Goal: Check status

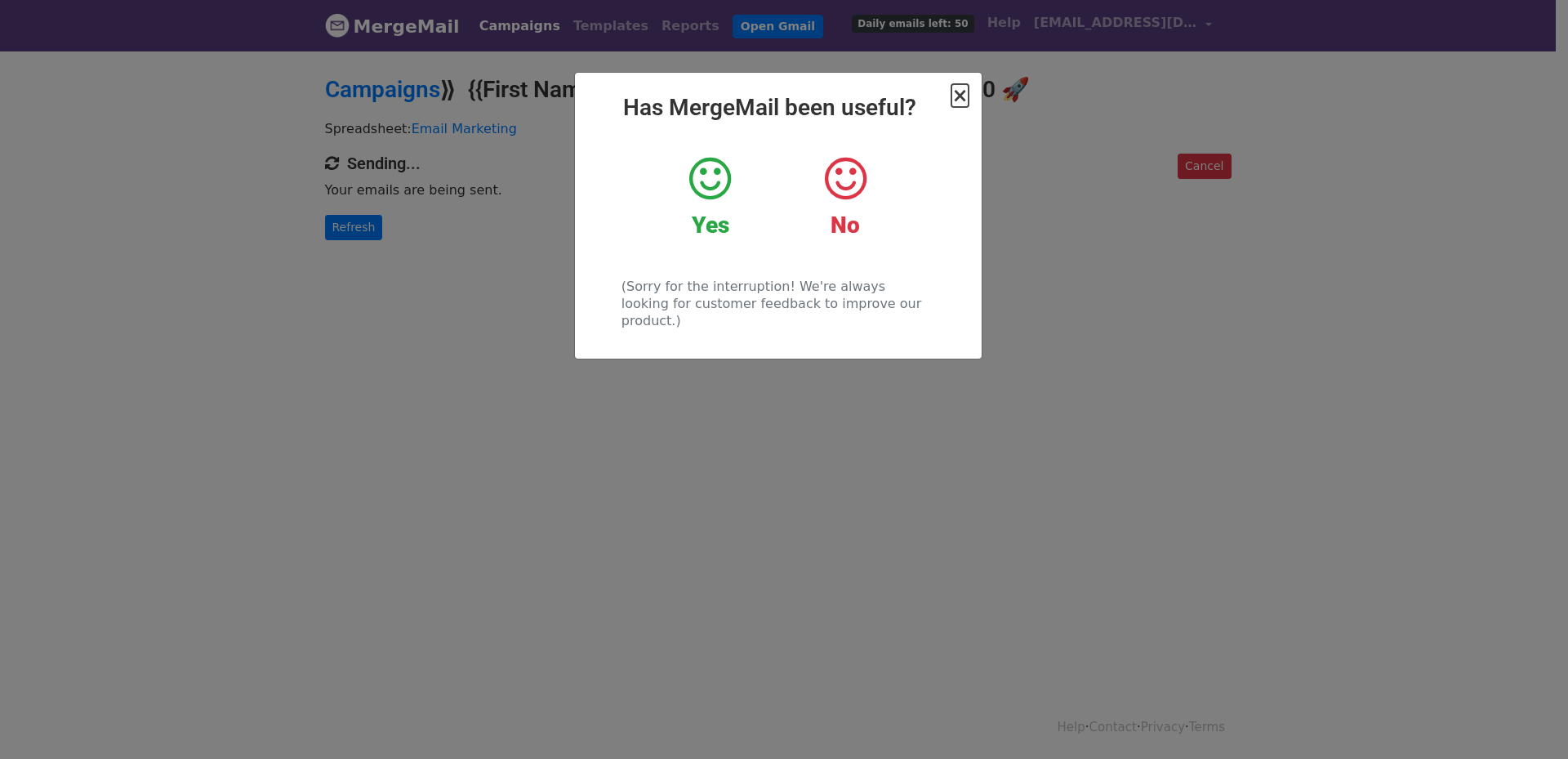
click at [963, 97] on span "×" at bounding box center [959, 96] width 16 height 23
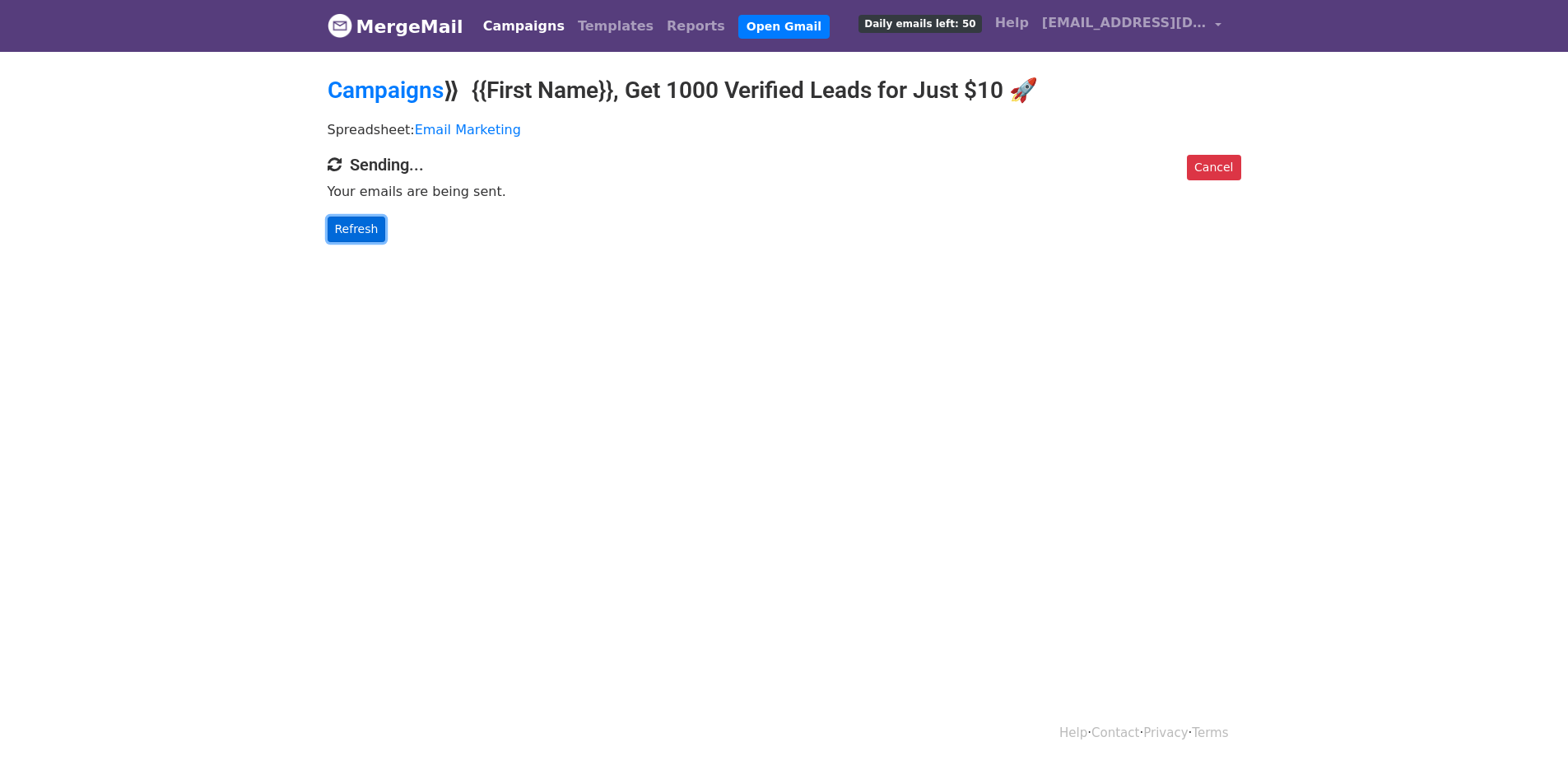
click at [341, 232] on link "Refresh" at bounding box center [356, 229] width 59 height 25
click at [374, 220] on link "Refresh" at bounding box center [356, 229] width 59 height 25
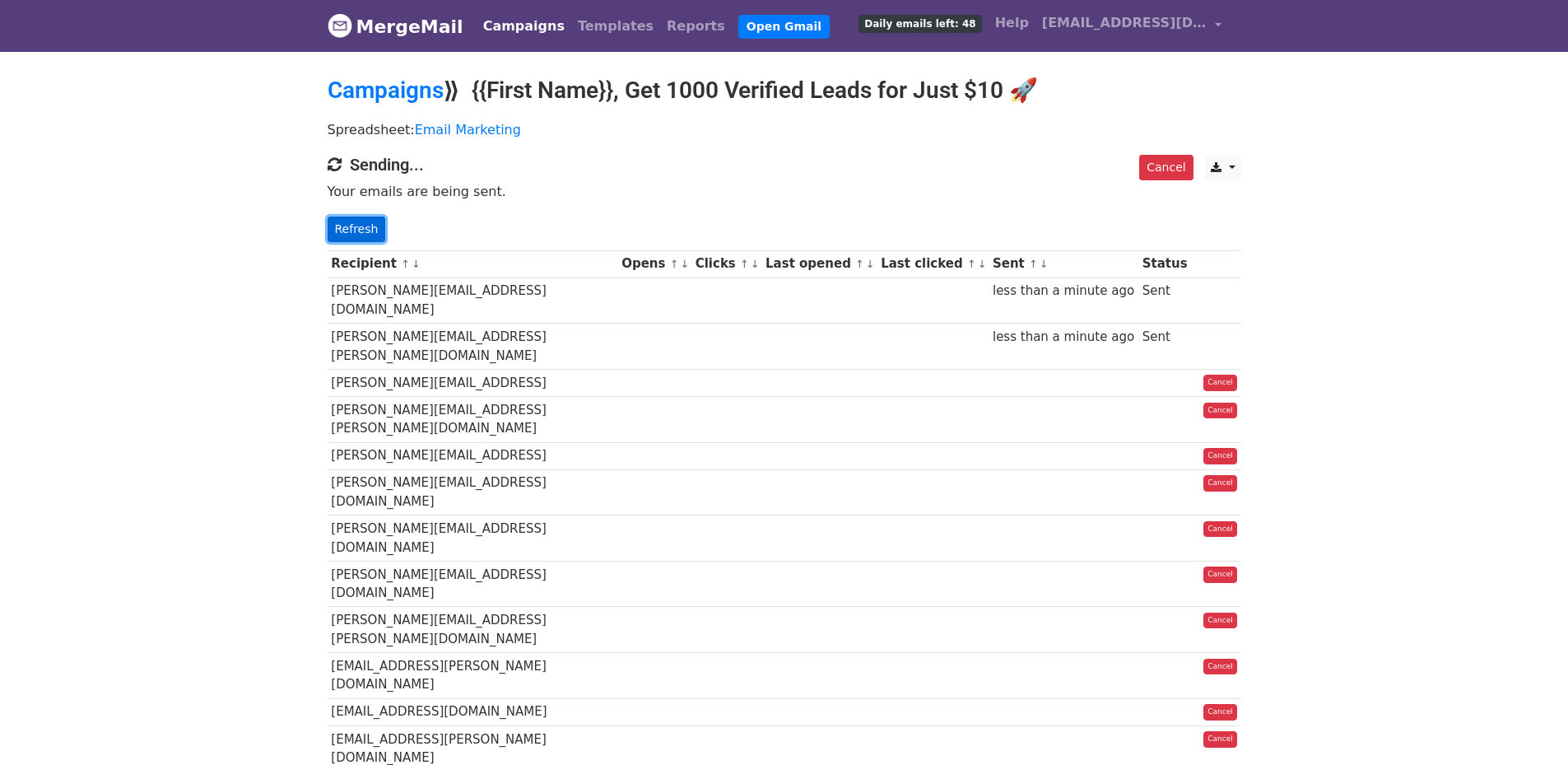
click at [343, 228] on link "Refresh" at bounding box center [356, 229] width 59 height 25
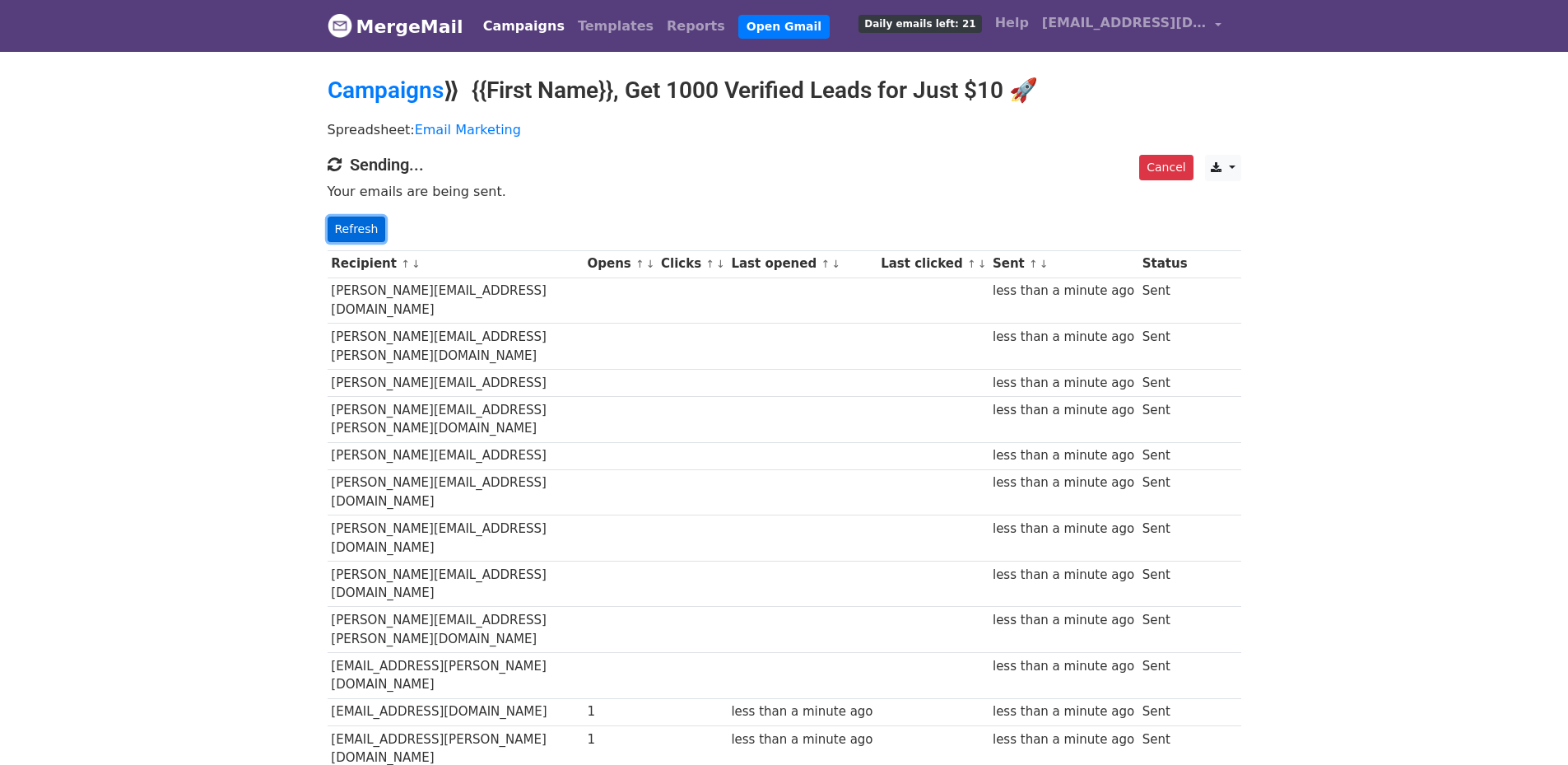
click at [346, 237] on link "Refresh" at bounding box center [356, 229] width 59 height 25
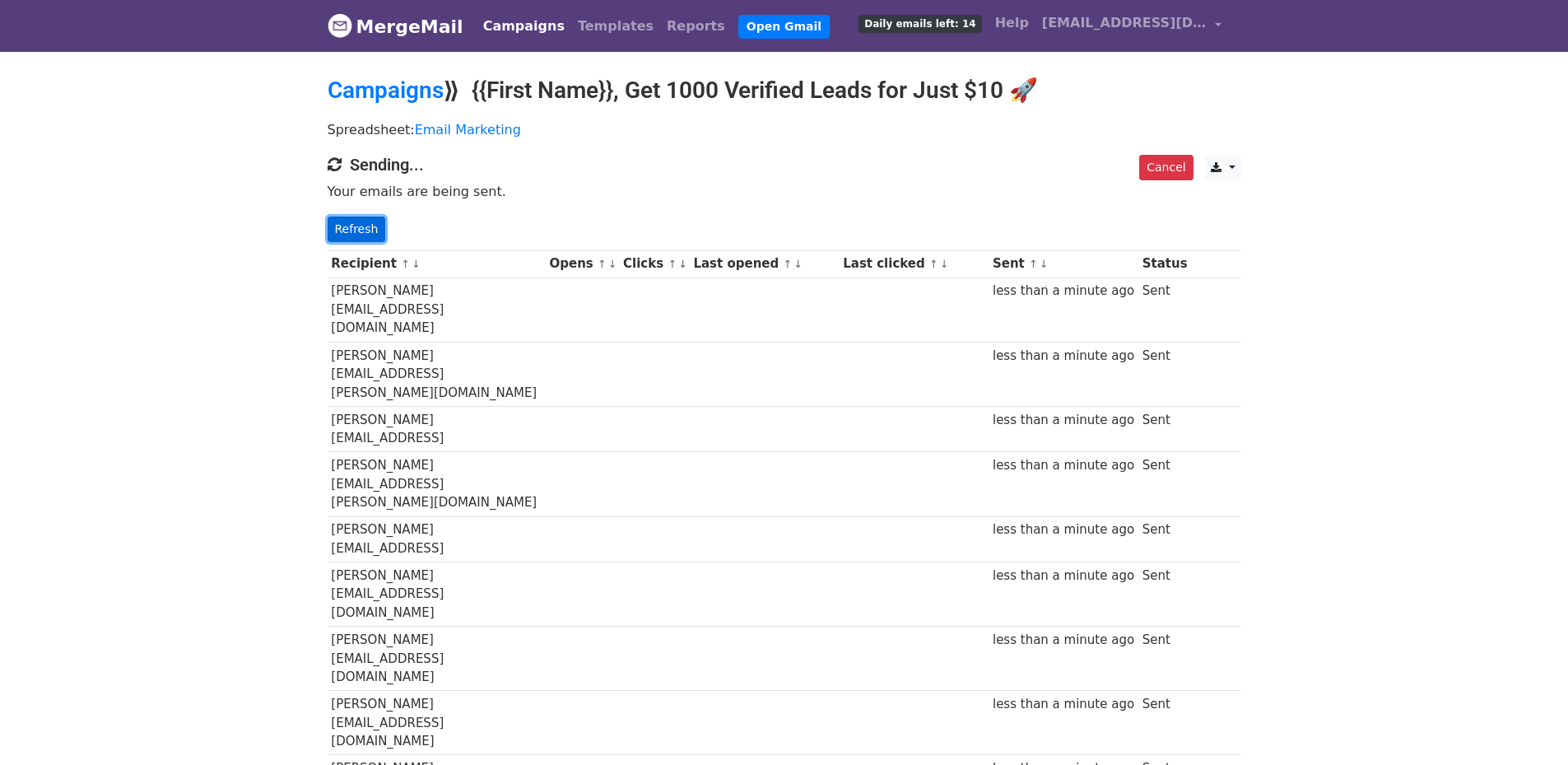
click at [344, 232] on link "Refresh" at bounding box center [356, 229] width 59 height 25
click at [365, 225] on link "Refresh" at bounding box center [356, 229] width 59 height 25
click at [364, 223] on link "Refresh" at bounding box center [356, 229] width 59 height 25
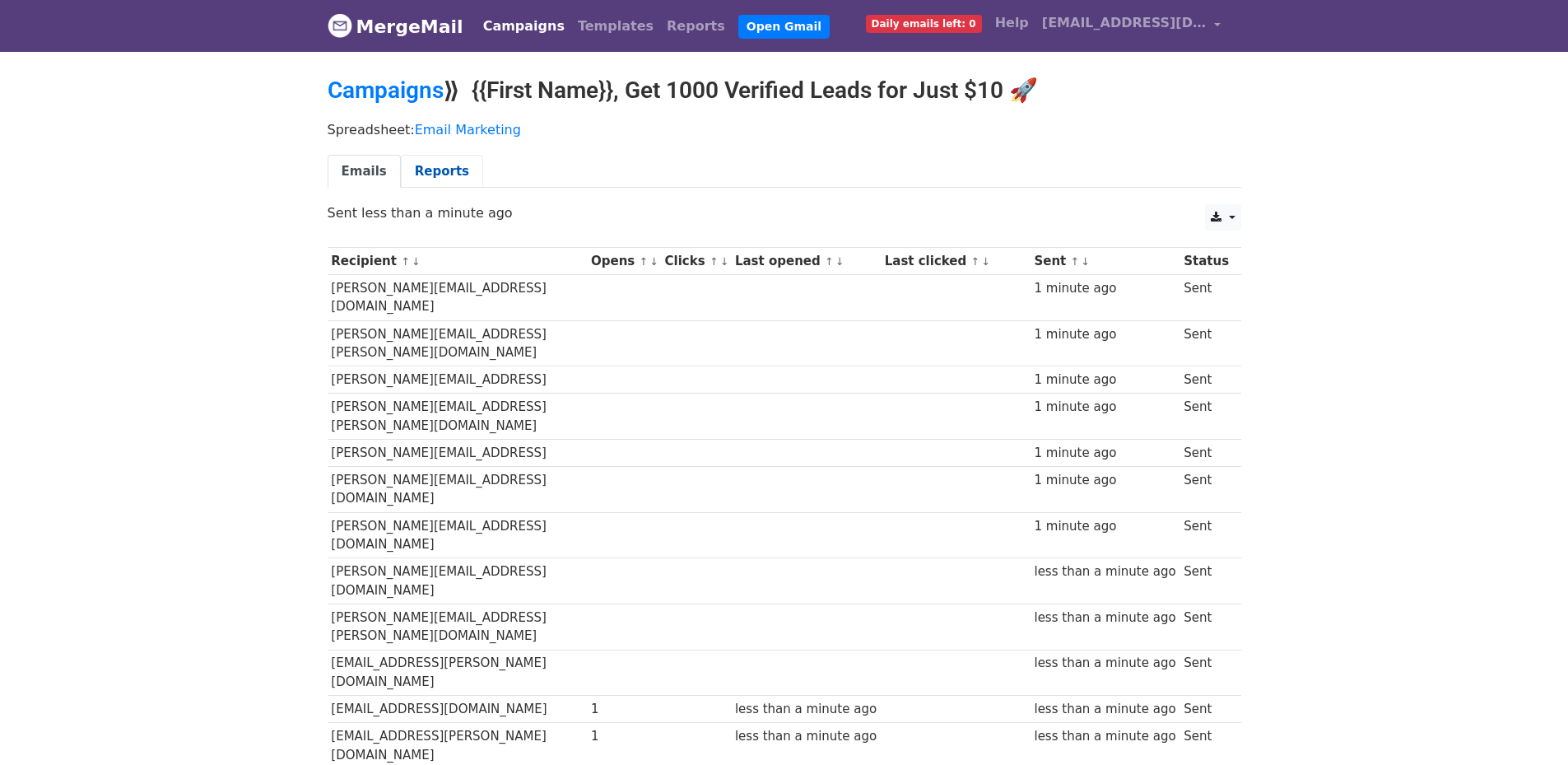
click at [422, 168] on link "Reports" at bounding box center [442, 171] width 82 height 34
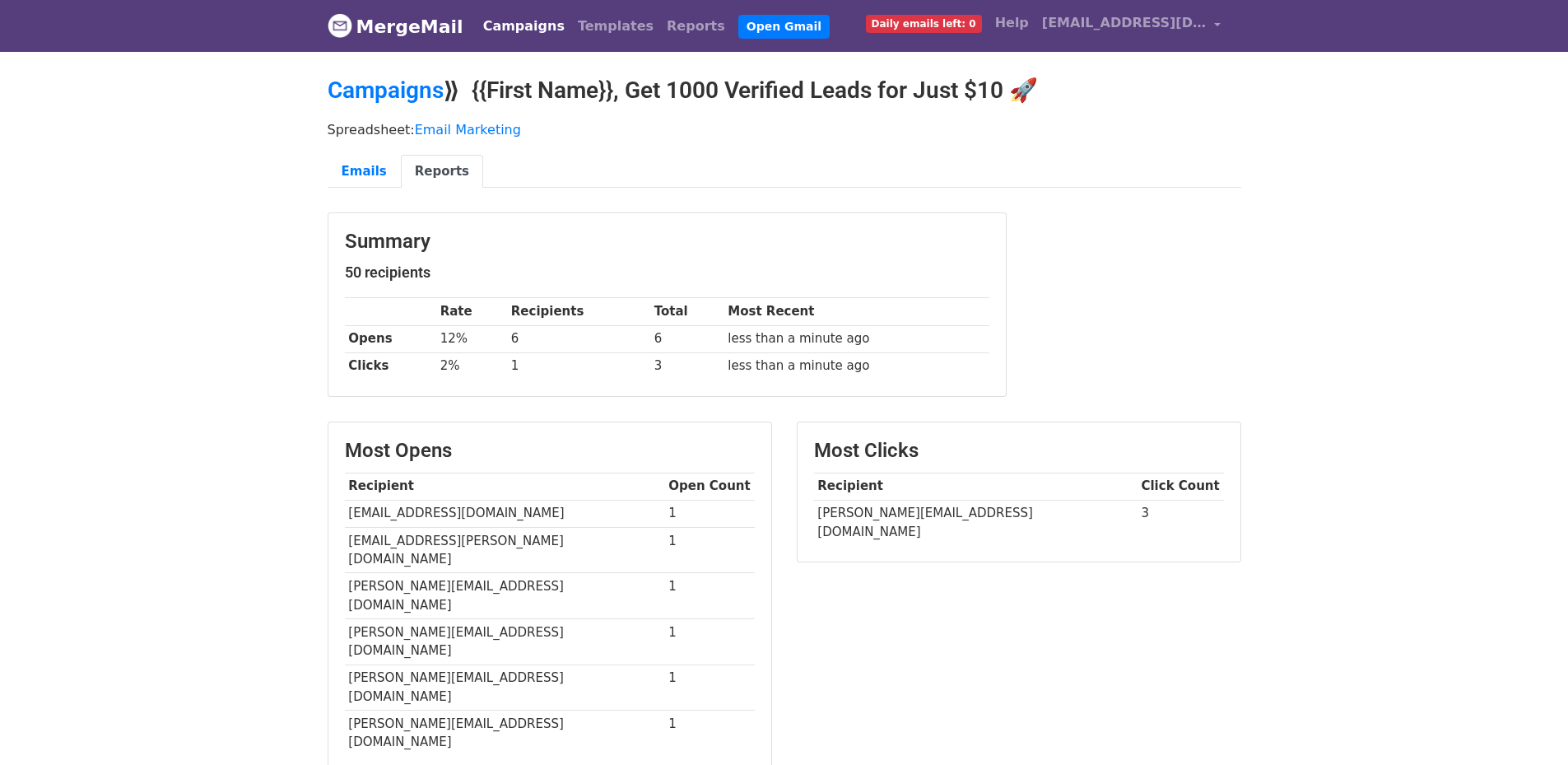
click at [420, 166] on link "Reports" at bounding box center [442, 171] width 82 height 34
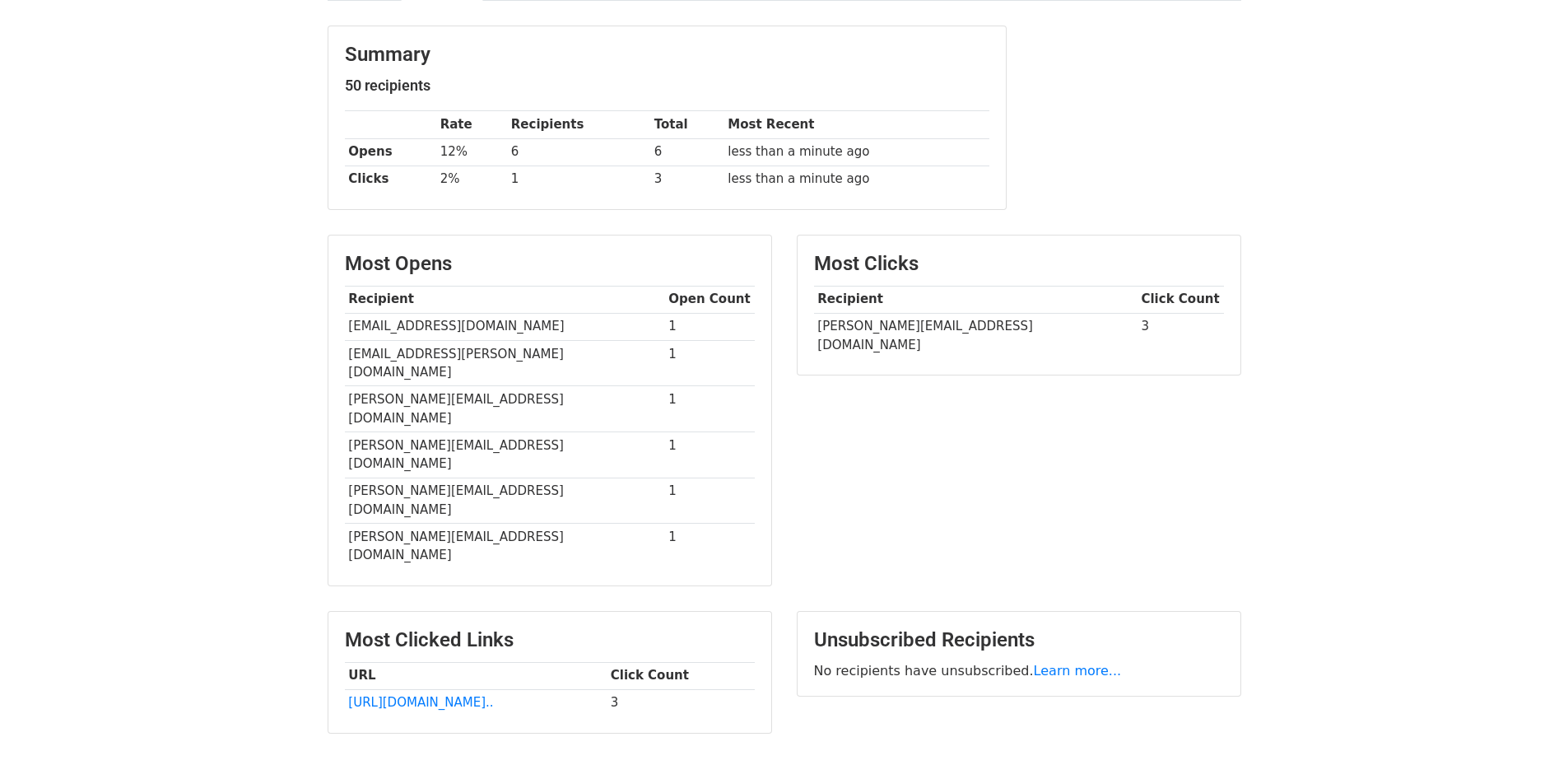
scroll to position [212, 0]
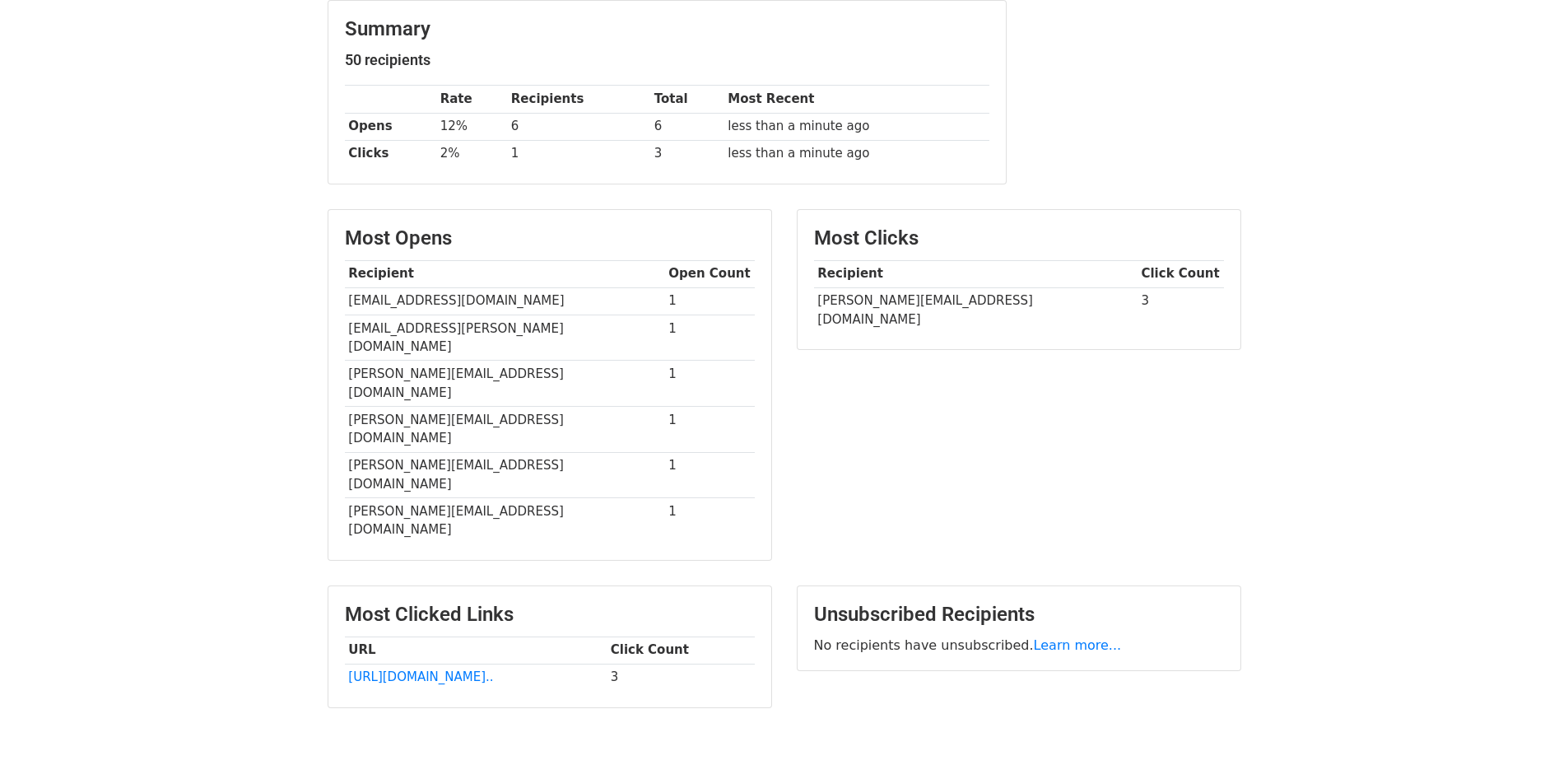
click at [898, 437] on div "Most Clicks Recipient Click Count [PERSON_NAME][EMAIL_ADDRESS][DOMAIN_NAME] 3" at bounding box center [1019, 392] width 470 height 368
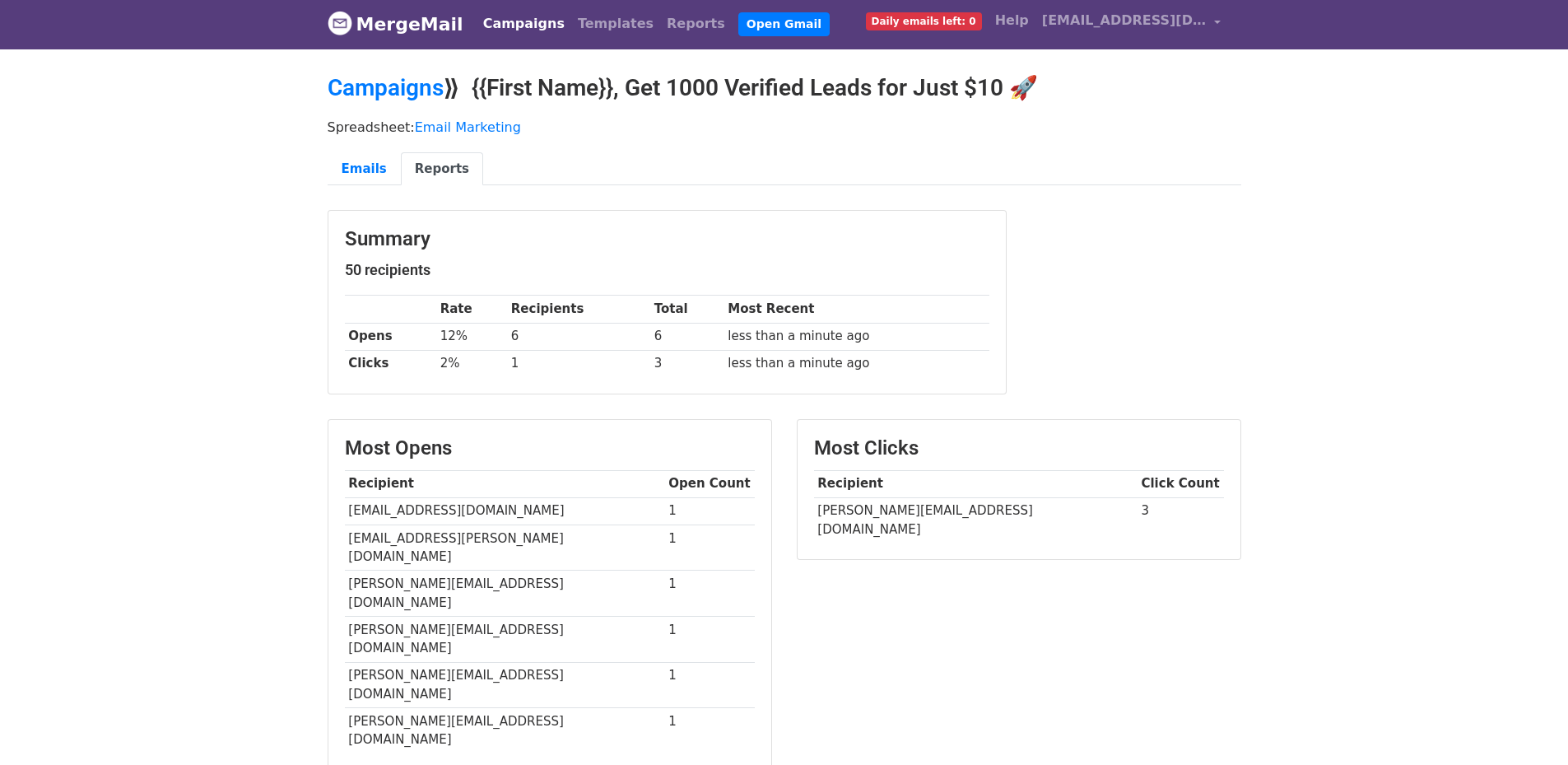
scroll to position [0, 0]
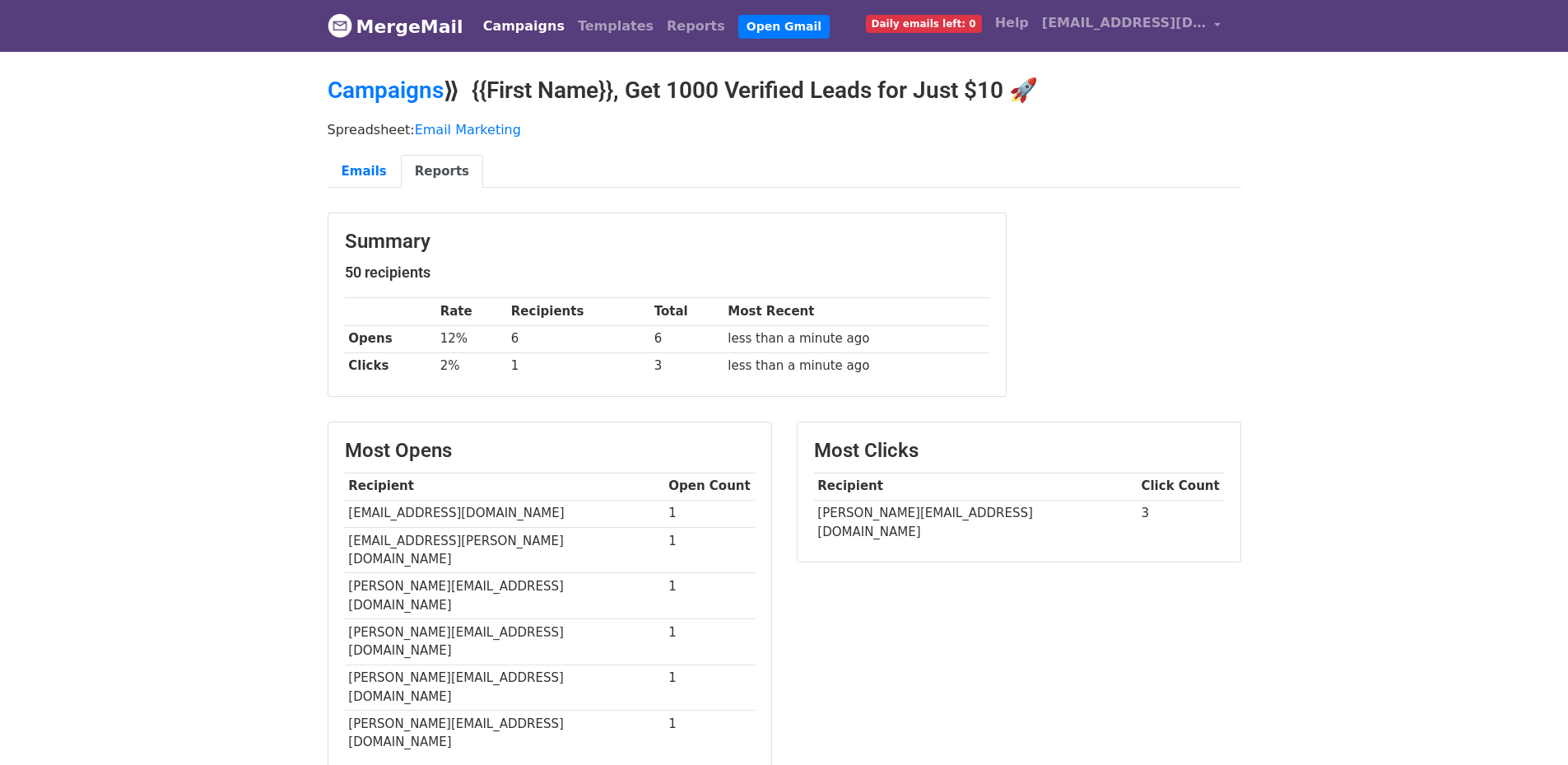
click at [441, 157] on link "Reports" at bounding box center [442, 171] width 82 height 34
click at [439, 156] on link "Reports" at bounding box center [442, 171] width 82 height 34
